Goal: Leave review/rating: Leave review/rating

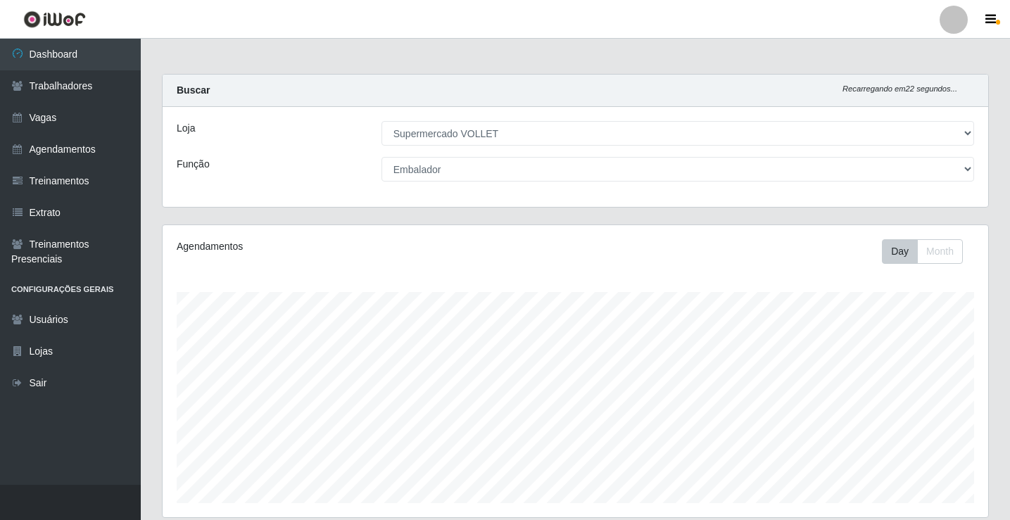
select select "72"
select select "1"
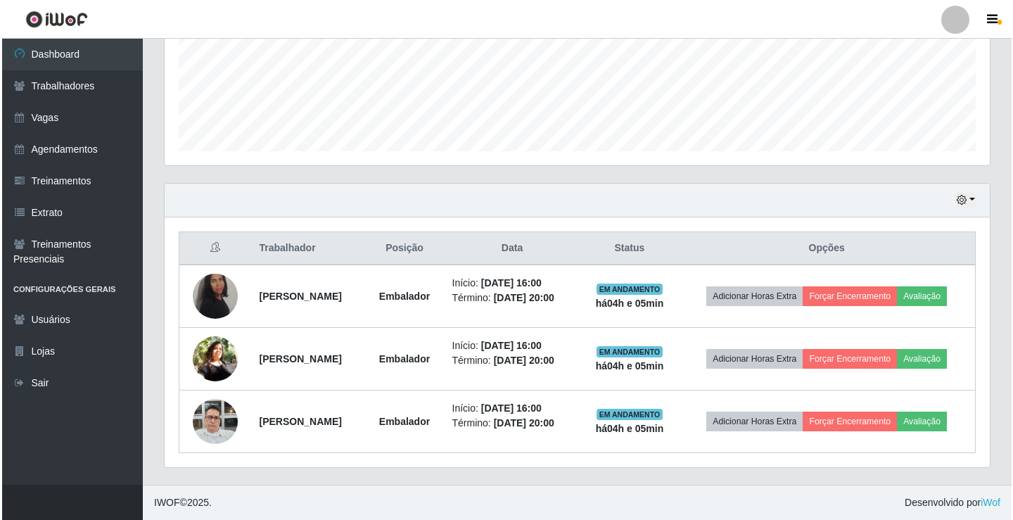
scroll to position [292, 825]
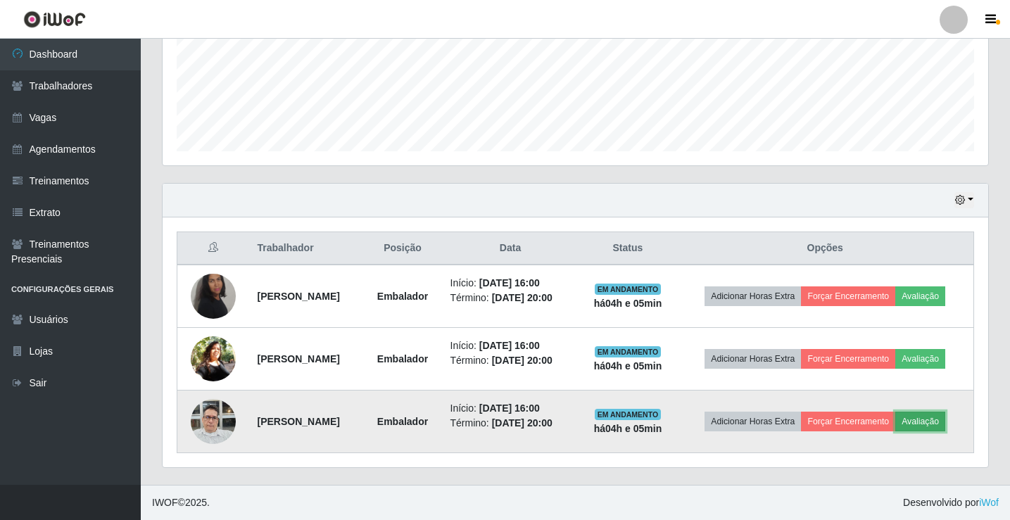
click at [945, 420] on button "Avaliação" at bounding box center [920, 422] width 50 height 20
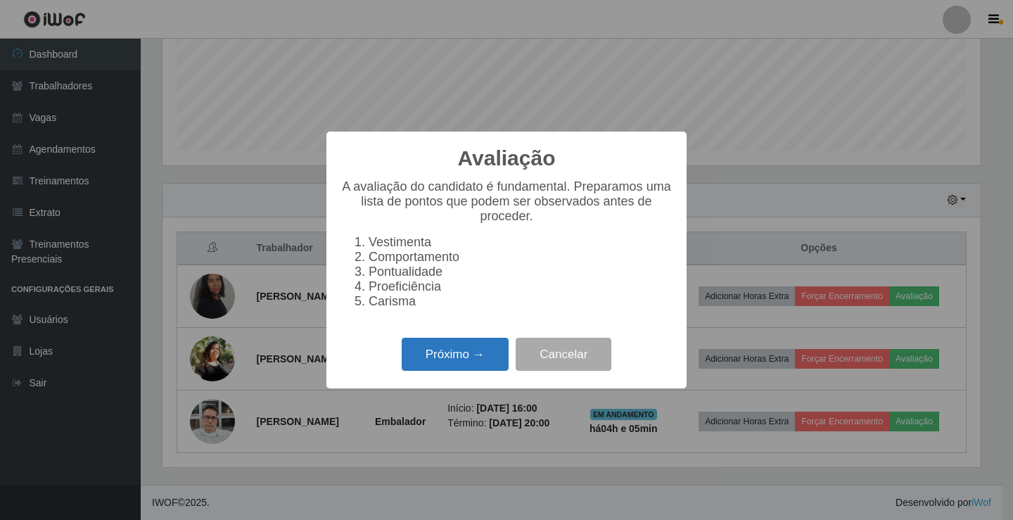
click at [435, 371] on button "Próximo →" at bounding box center [455, 354] width 107 height 33
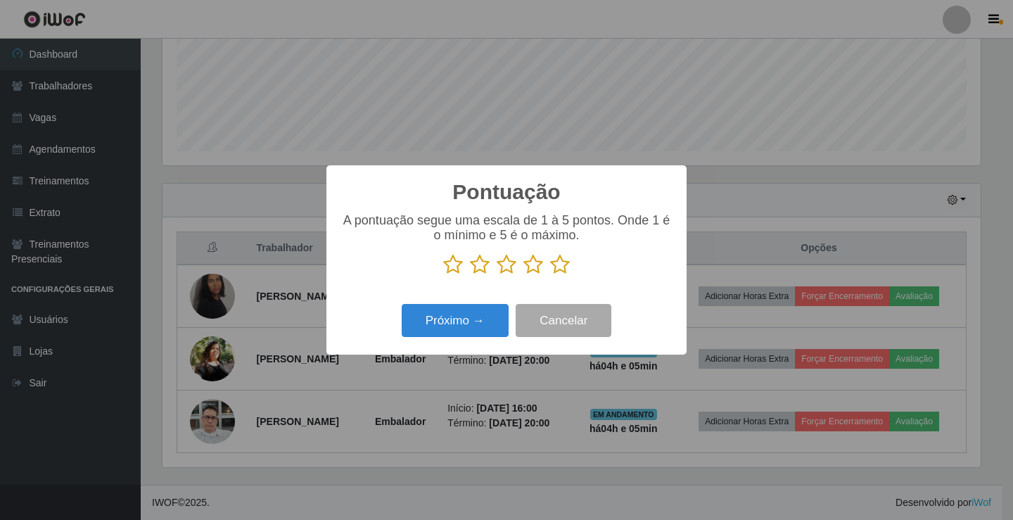
scroll to position [703209, 702683]
click at [506, 272] on icon at bounding box center [507, 264] width 20 height 21
click at [497, 275] on input "radio" at bounding box center [497, 275] width 0 height 0
click at [529, 275] on icon at bounding box center [533, 264] width 20 height 21
click at [523, 275] on input "radio" at bounding box center [523, 275] width 0 height 0
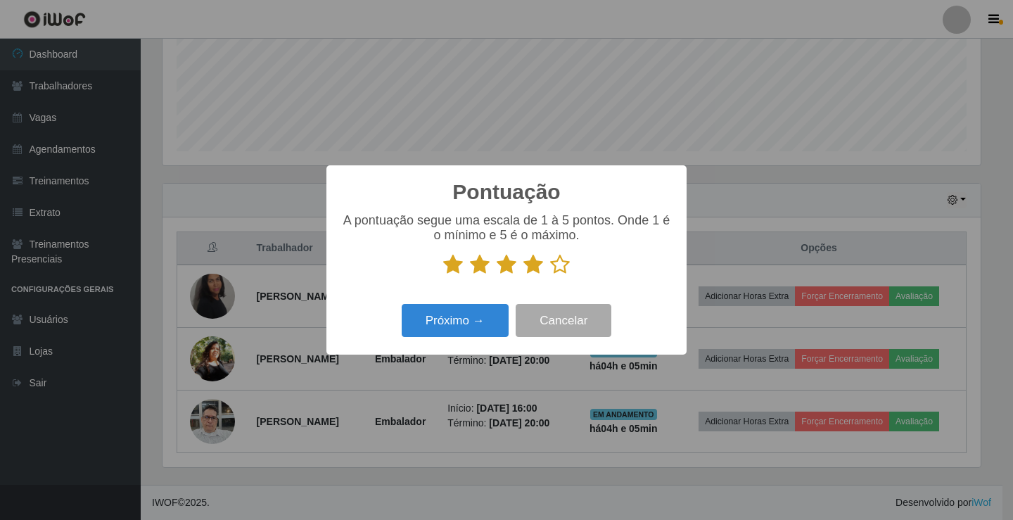
click at [514, 273] on icon at bounding box center [507, 264] width 20 height 21
click at [497, 275] on input "radio" at bounding box center [497, 275] width 0 height 0
click at [476, 327] on button "Próximo →" at bounding box center [455, 320] width 107 height 33
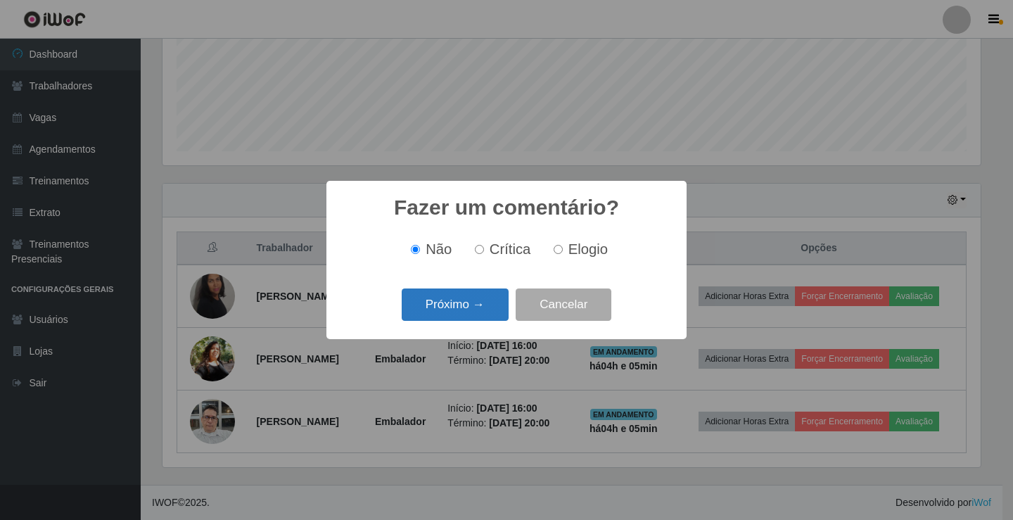
click at [473, 307] on button "Próximo →" at bounding box center [455, 304] width 107 height 33
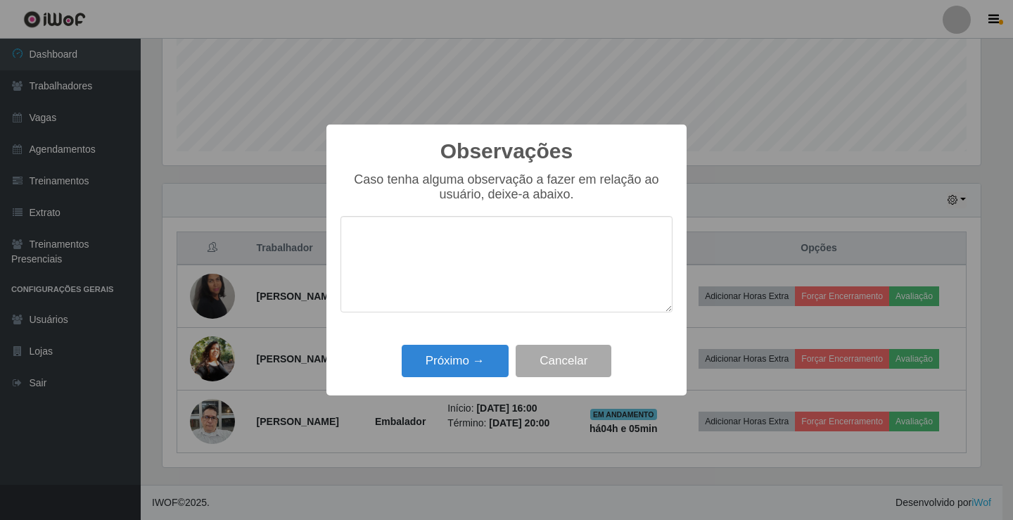
click at [510, 284] on textarea at bounding box center [506, 264] width 332 height 96
type textarea "chegou atrasado 30min."
click at [470, 368] on button "Próximo →" at bounding box center [455, 361] width 107 height 33
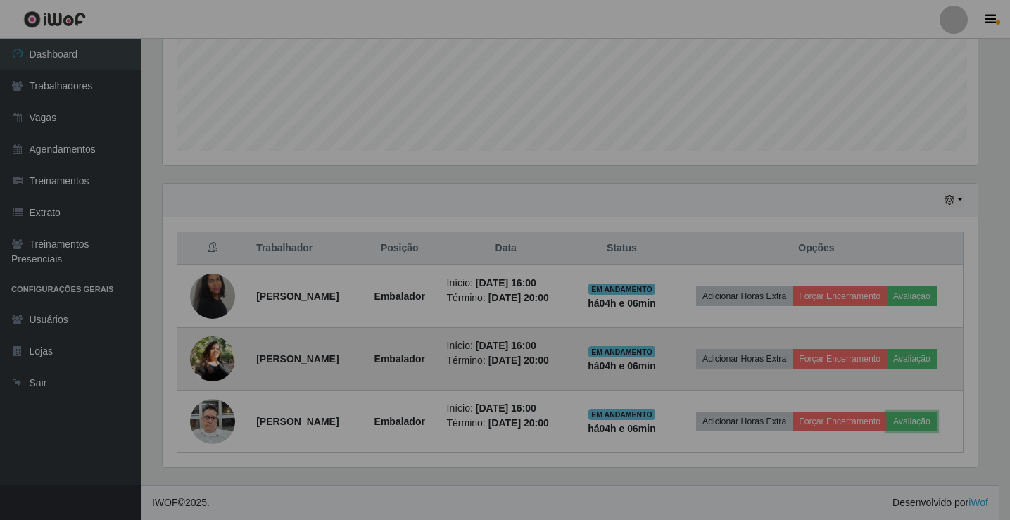
scroll to position [292, 825]
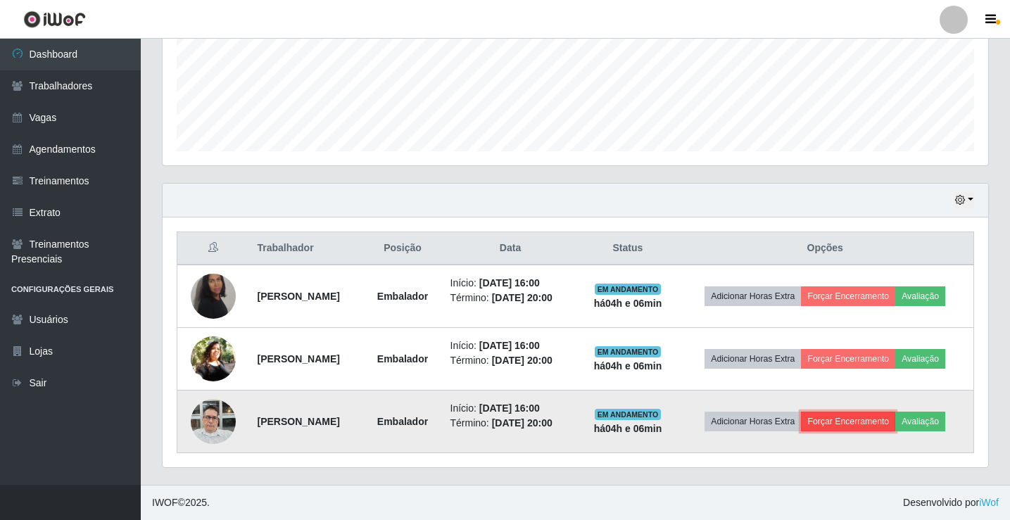
click at [860, 423] on button "Forçar Encerramento" at bounding box center [848, 422] width 94 height 20
click at [870, 426] on button "Forçar Encerramento" at bounding box center [848, 422] width 94 height 20
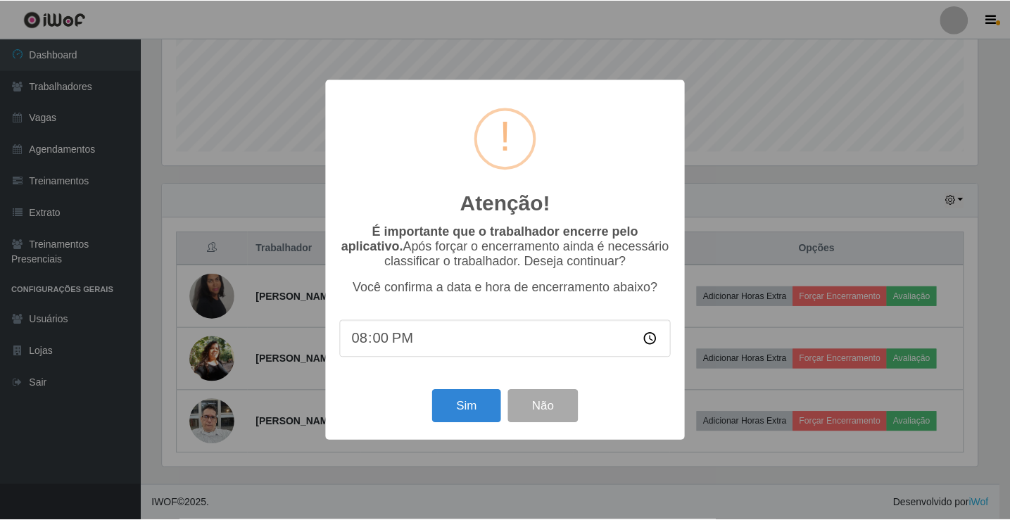
scroll to position [292, 818]
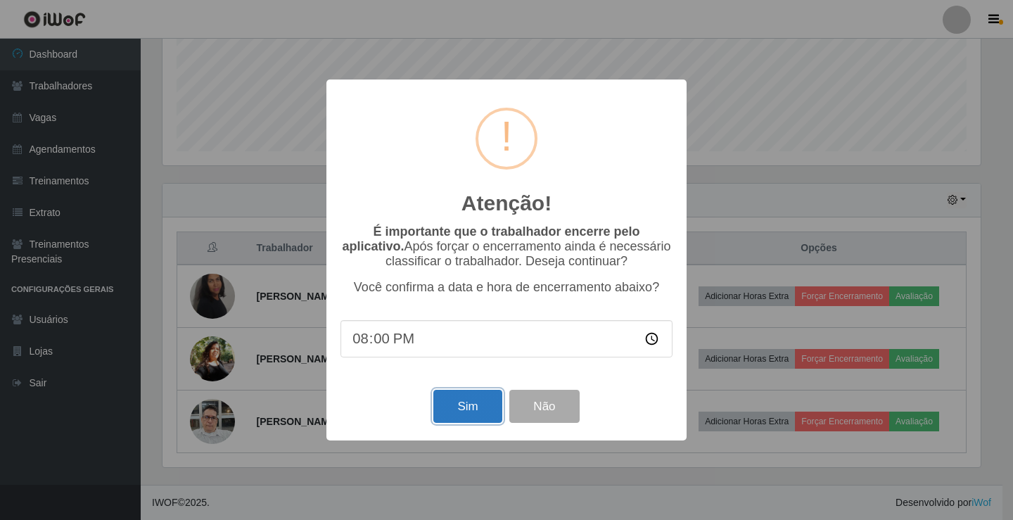
click at [462, 417] on button "Sim" at bounding box center [467, 406] width 68 height 33
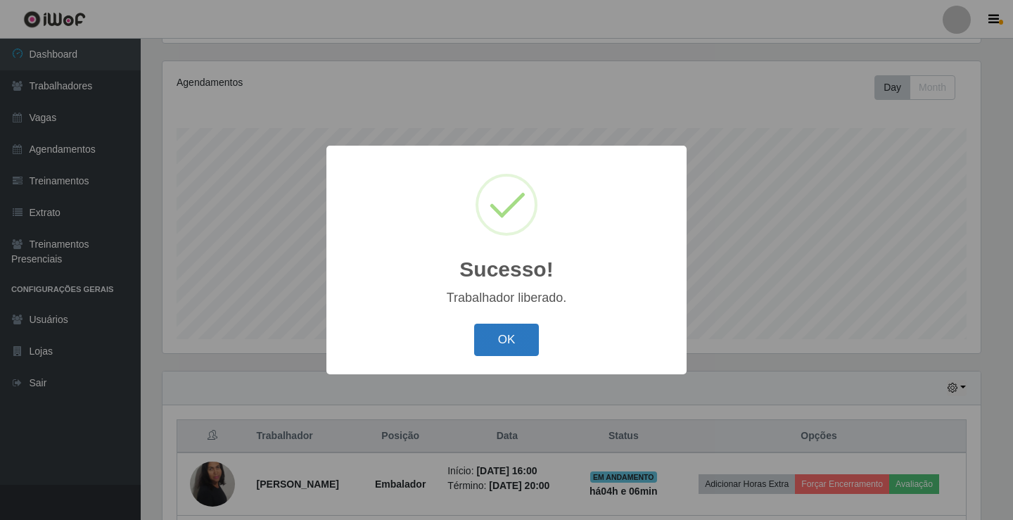
click at [495, 341] on button "OK" at bounding box center [506, 340] width 65 height 33
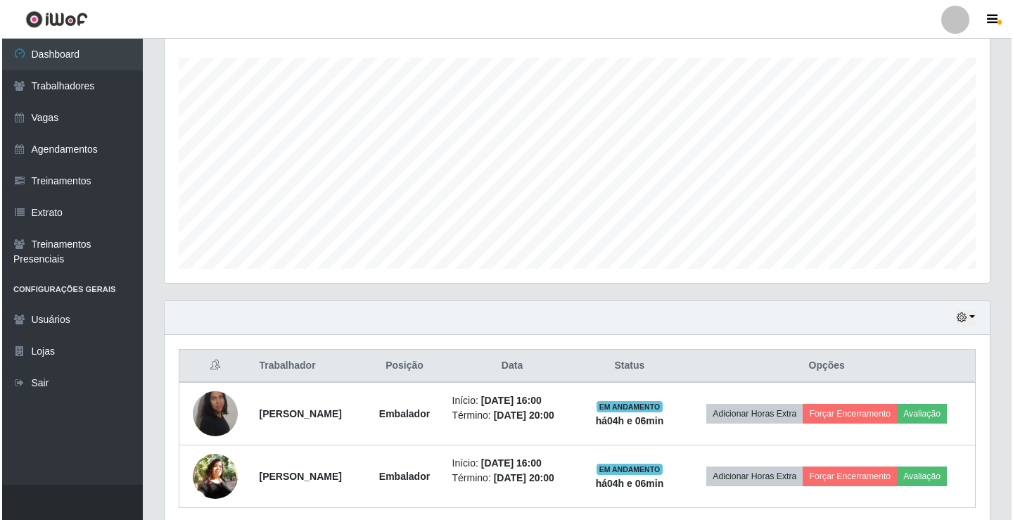
scroll to position [289, 0]
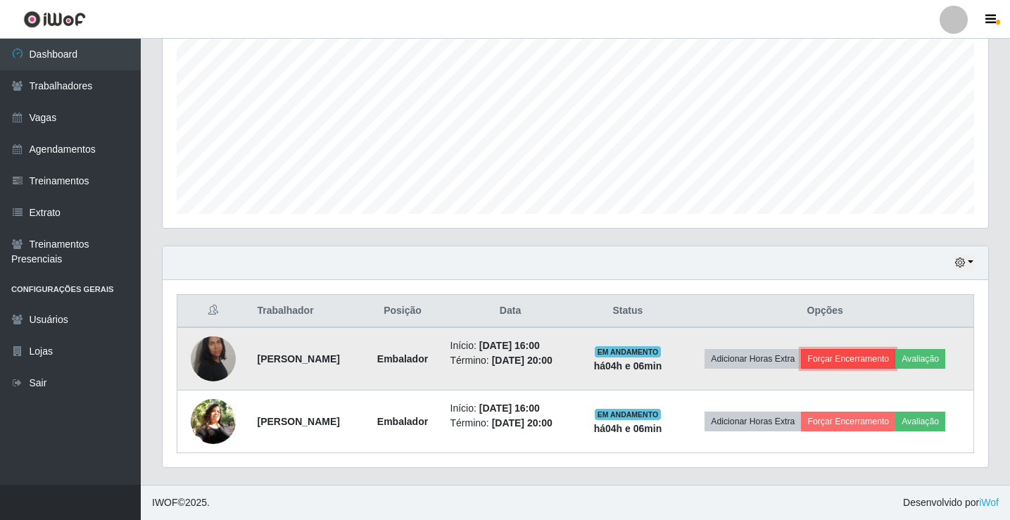
click at [868, 356] on button "Forçar Encerramento" at bounding box center [848, 359] width 94 height 20
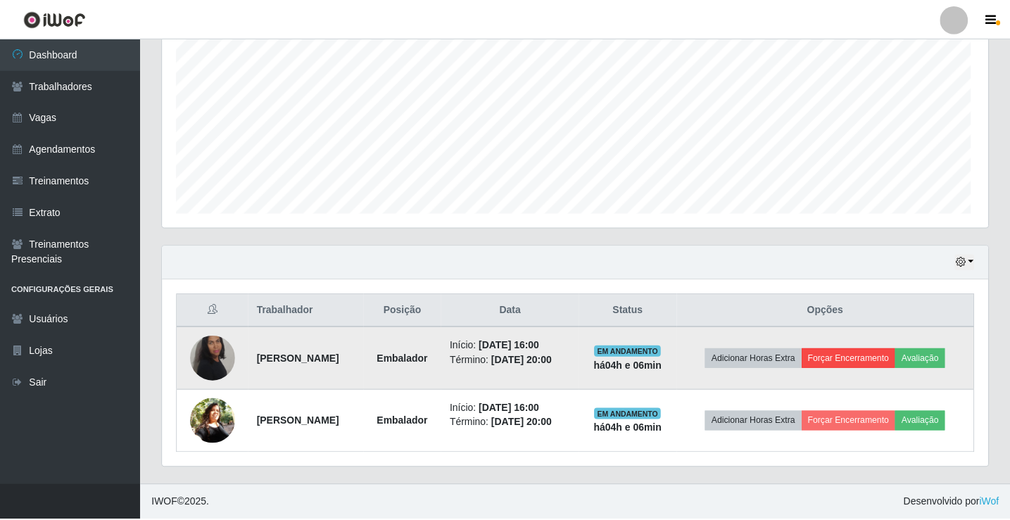
scroll to position [292, 818]
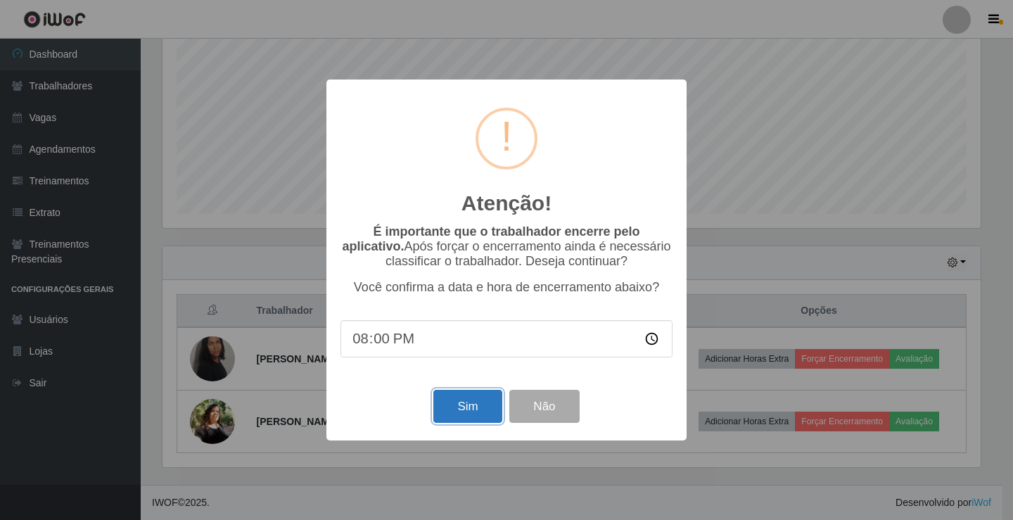
click at [464, 411] on button "Sim" at bounding box center [467, 406] width 68 height 33
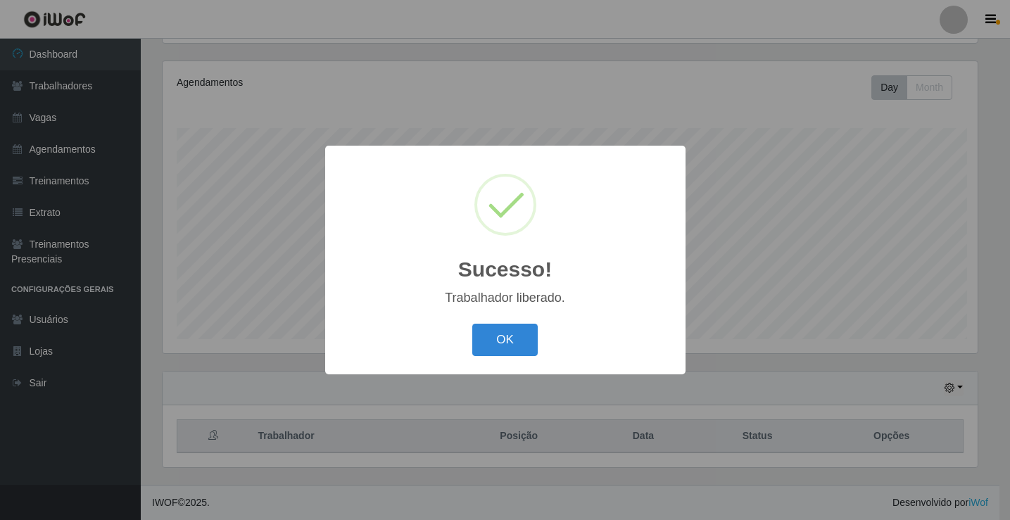
scroll to position [0, 0]
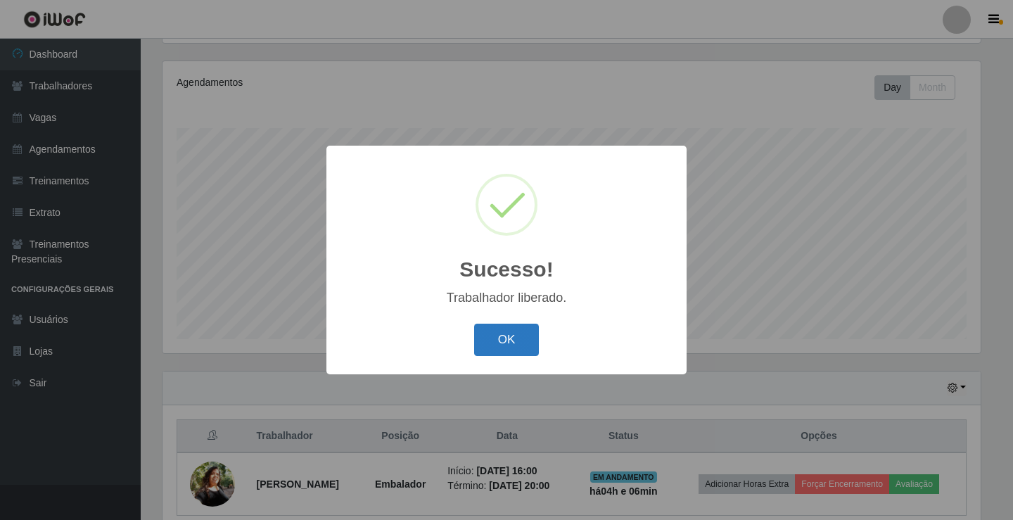
click at [517, 350] on button "OK" at bounding box center [506, 340] width 65 height 33
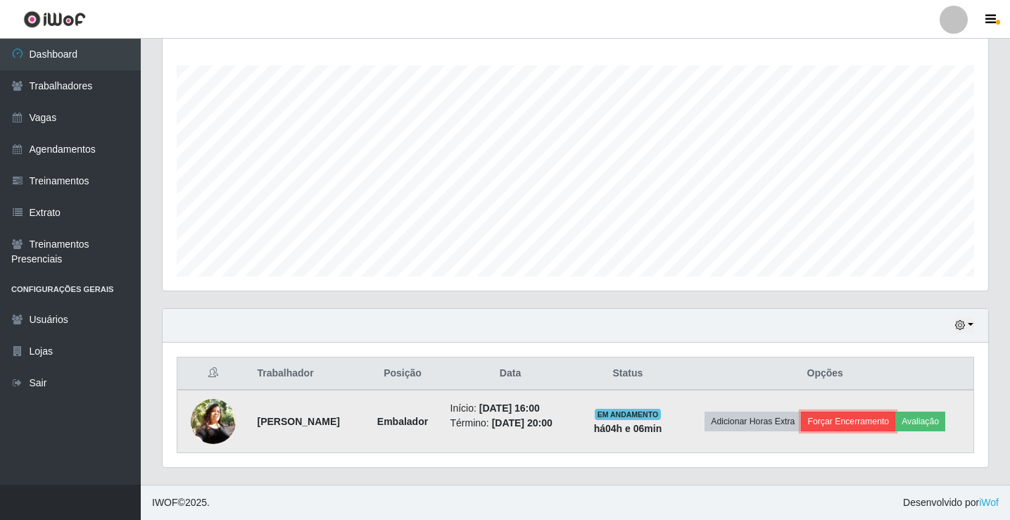
click at [863, 419] on button "Forçar Encerramento" at bounding box center [848, 422] width 94 height 20
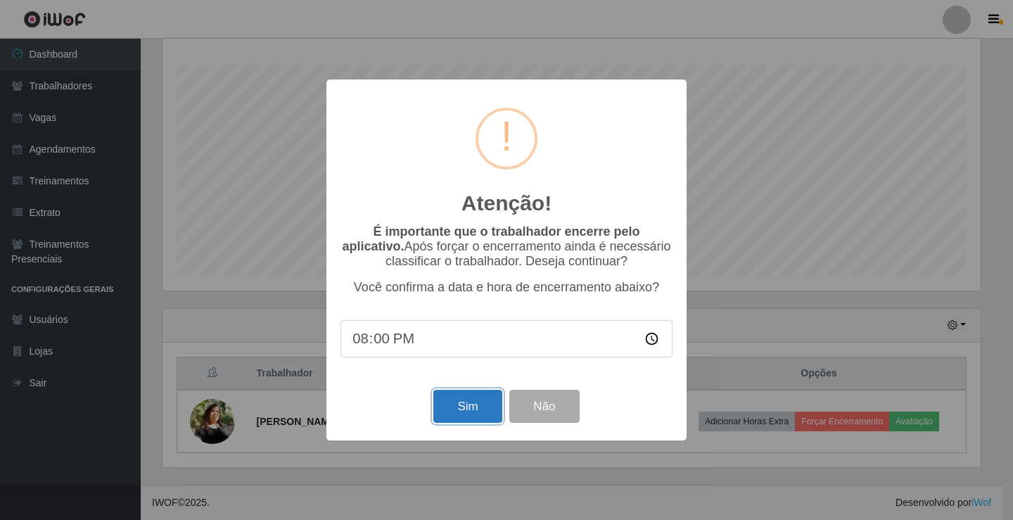
click at [459, 405] on button "Sim" at bounding box center [467, 406] width 68 height 33
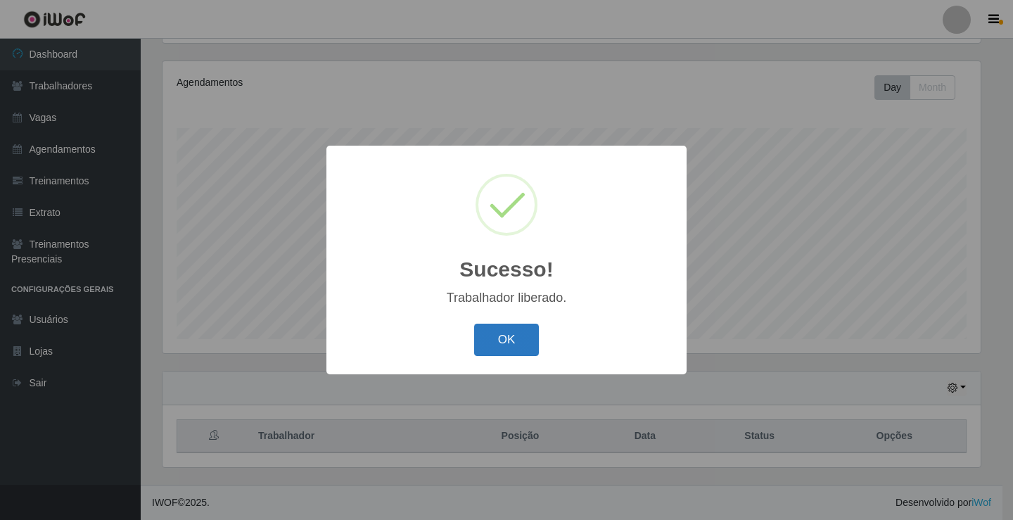
click at [531, 341] on button "OK" at bounding box center [506, 340] width 65 height 33
